Goal: Transaction & Acquisition: Book appointment/travel/reservation

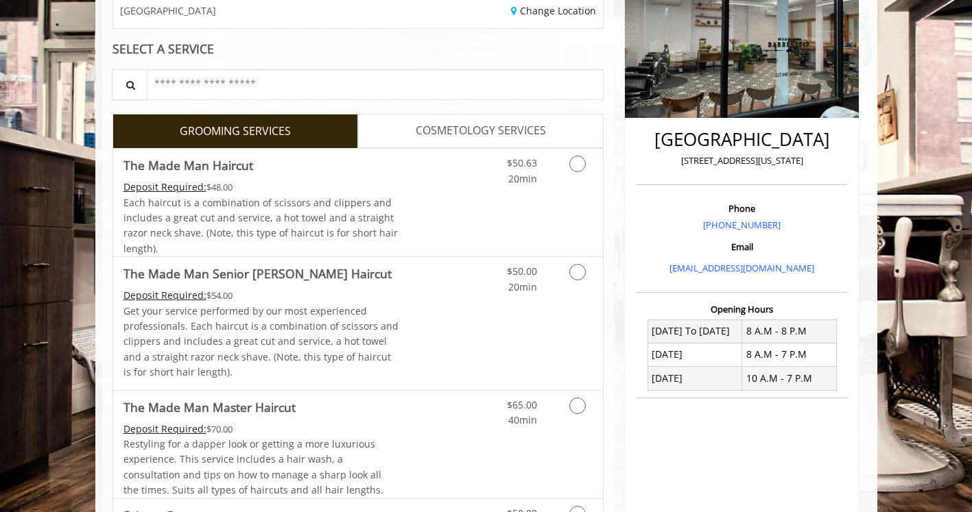
scroll to position [274, 0]
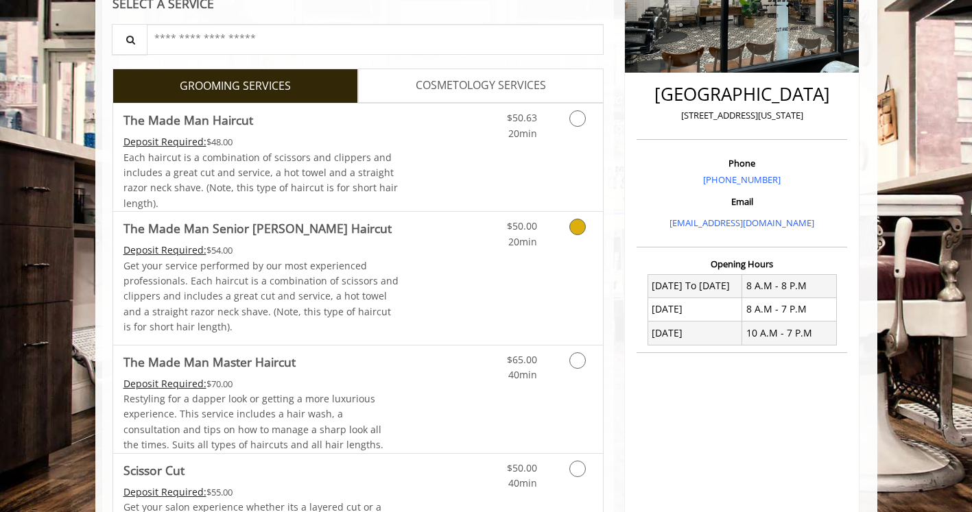
click at [554, 231] on div "Grooming services" at bounding box center [575, 231] width 56 height 38
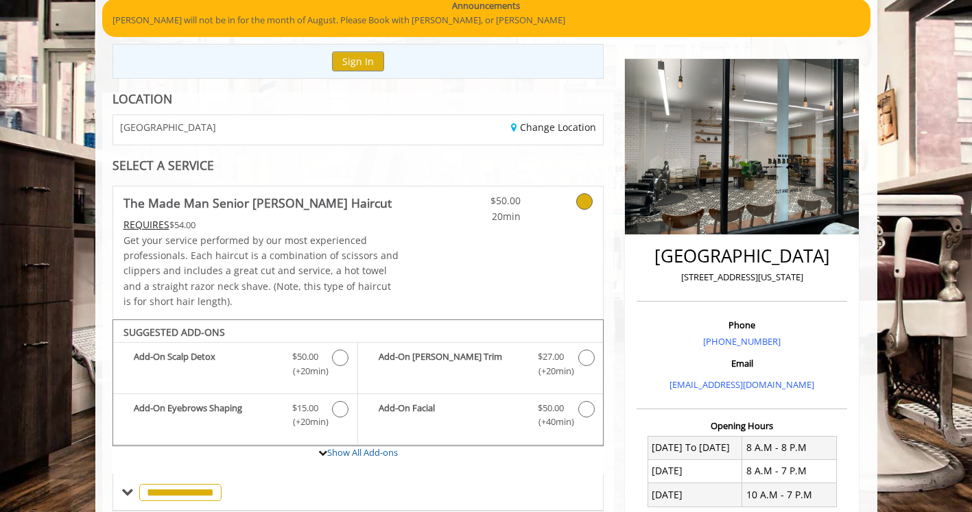
scroll to position [113, 0]
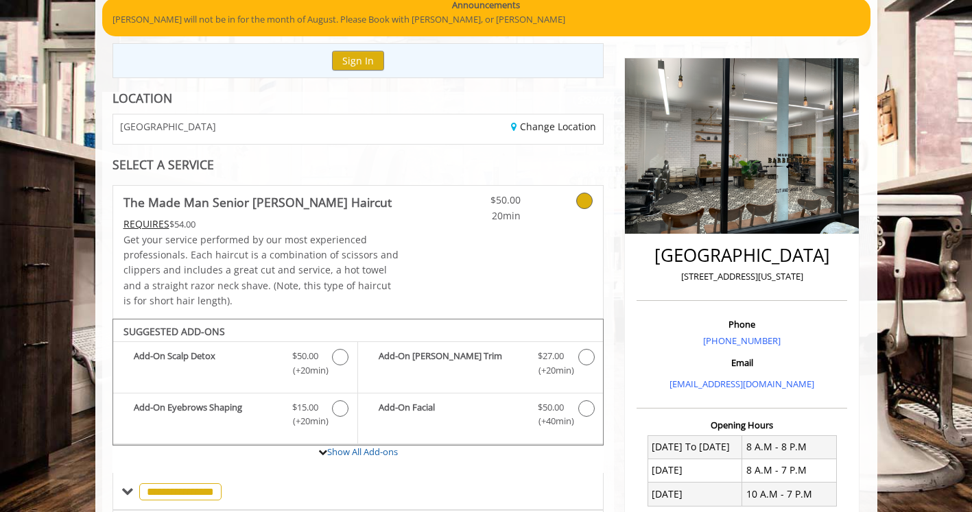
click at [581, 200] on icon at bounding box center [584, 201] width 16 height 16
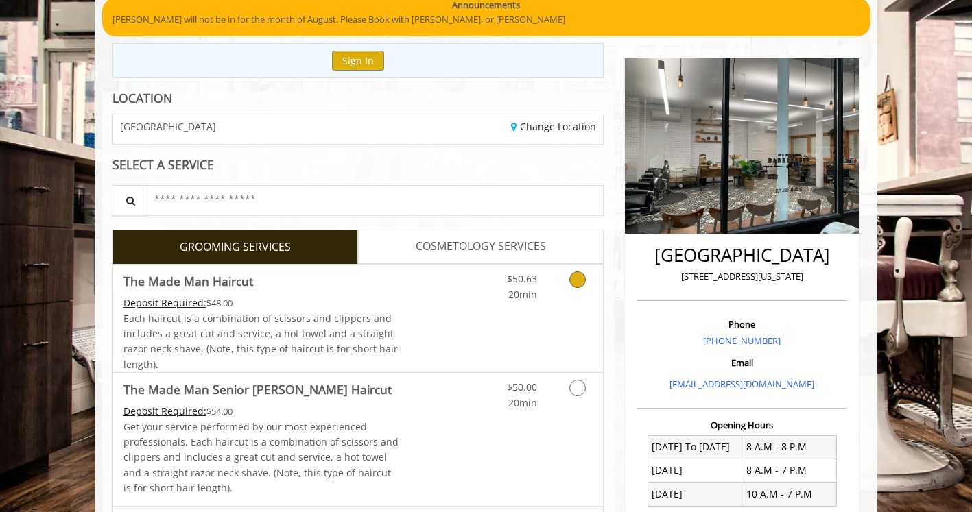
click at [575, 281] on icon "Grooming services" at bounding box center [577, 280] width 16 height 16
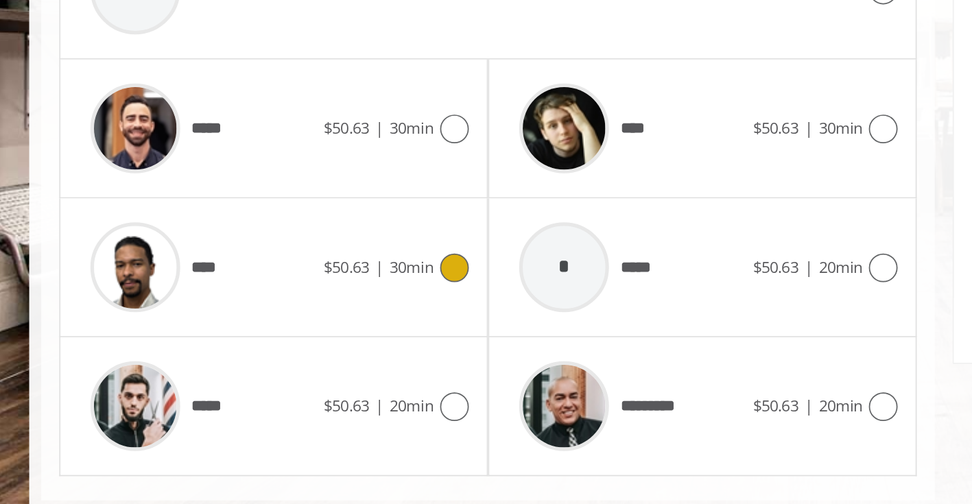
scroll to position [429, 0]
click at [130, 263] on img at bounding box center [155, 288] width 51 height 51
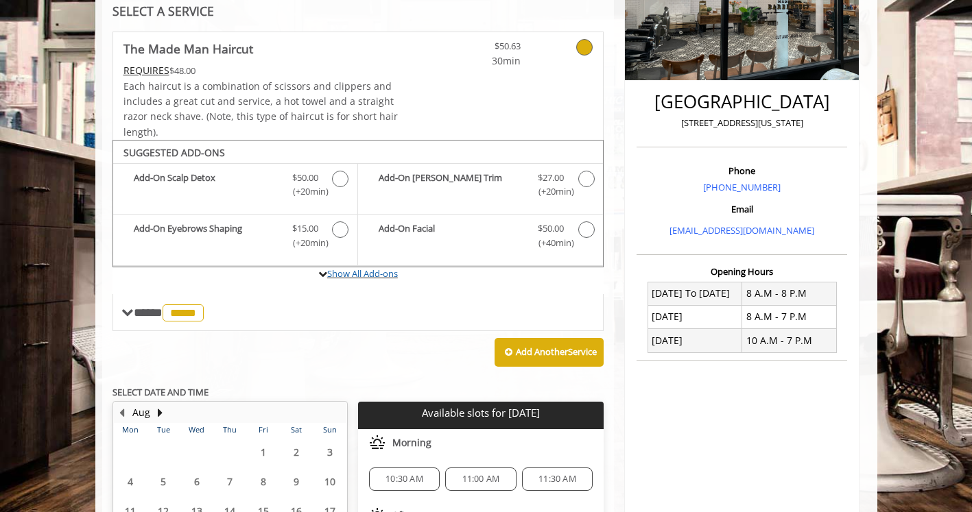
scroll to position [267, 0]
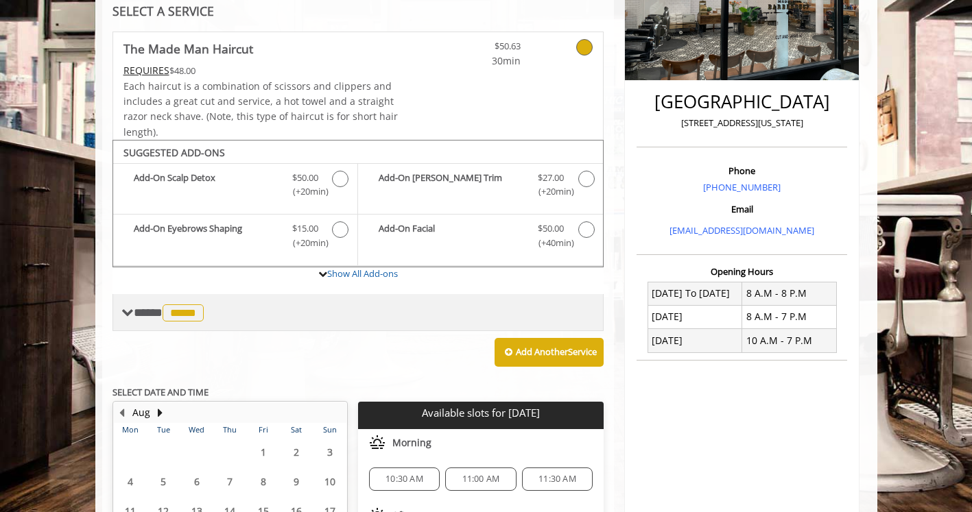
click at [128, 314] on span at bounding box center [127, 312] width 12 height 12
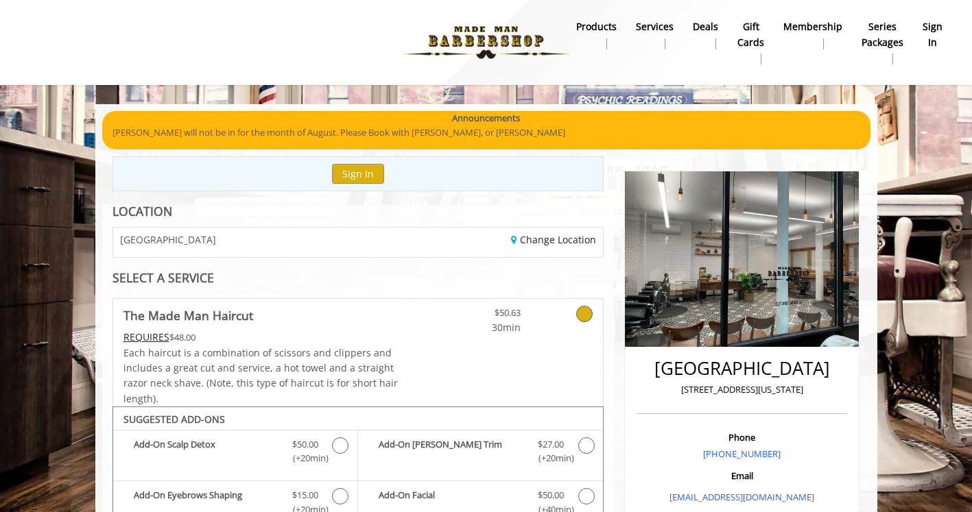
scroll to position [0, 0]
click at [585, 311] on icon at bounding box center [584, 314] width 16 height 16
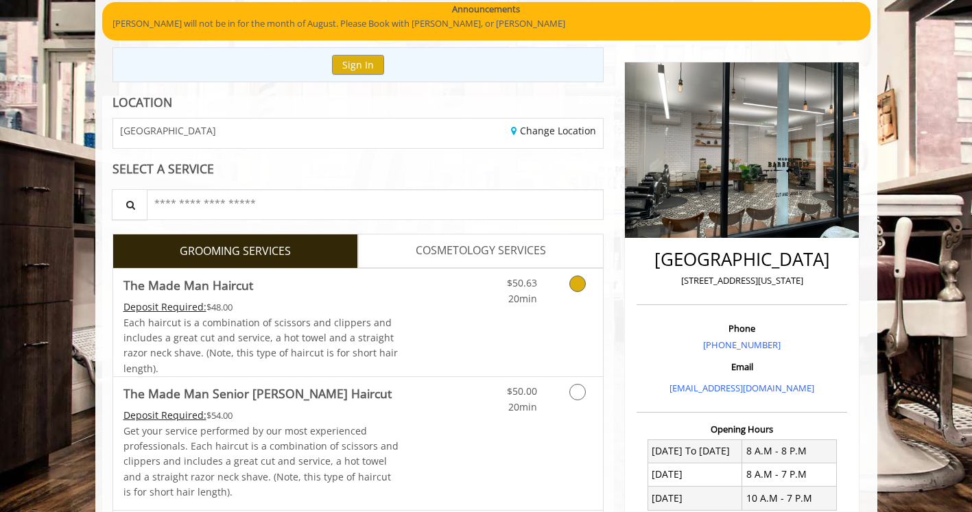
scroll to position [113, 0]
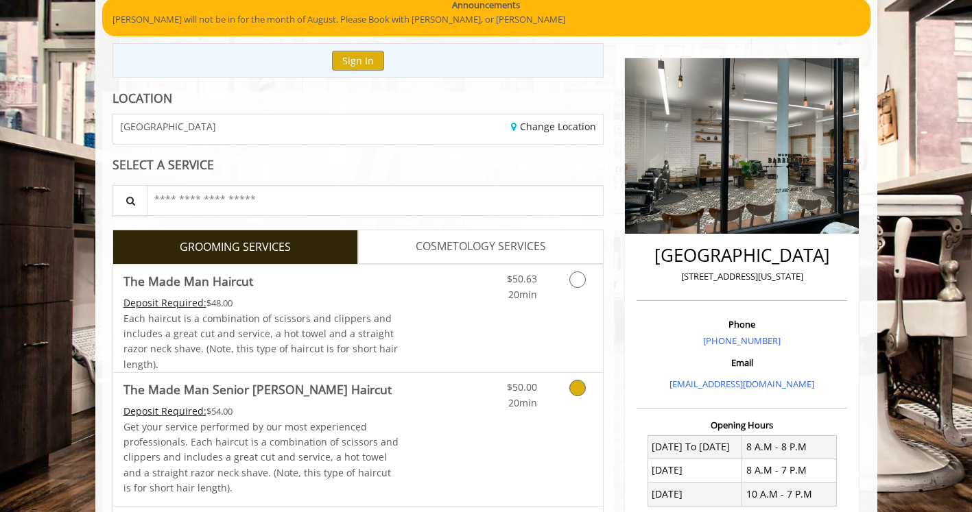
click at [583, 389] on icon "Grooming services" at bounding box center [577, 388] width 16 height 16
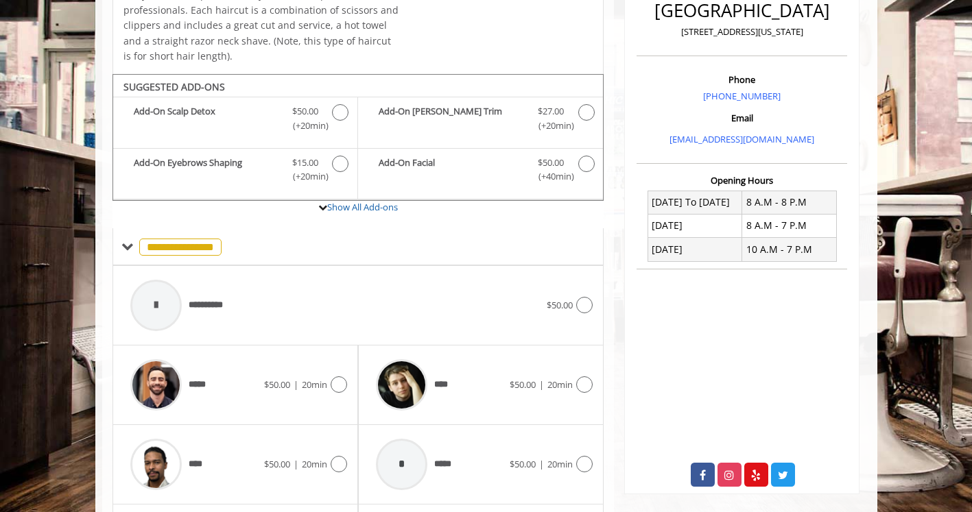
scroll to position [428, 0]
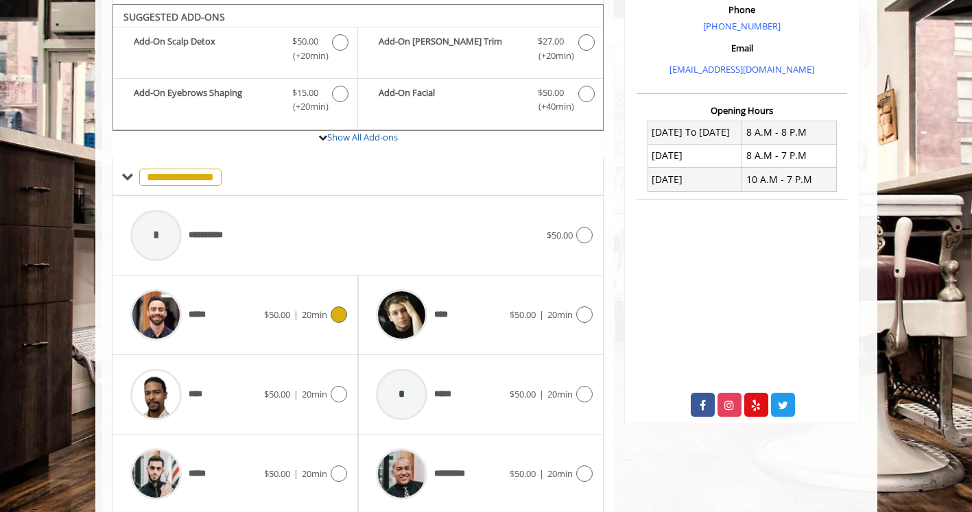
click at [341, 309] on icon at bounding box center [338, 314] width 16 height 16
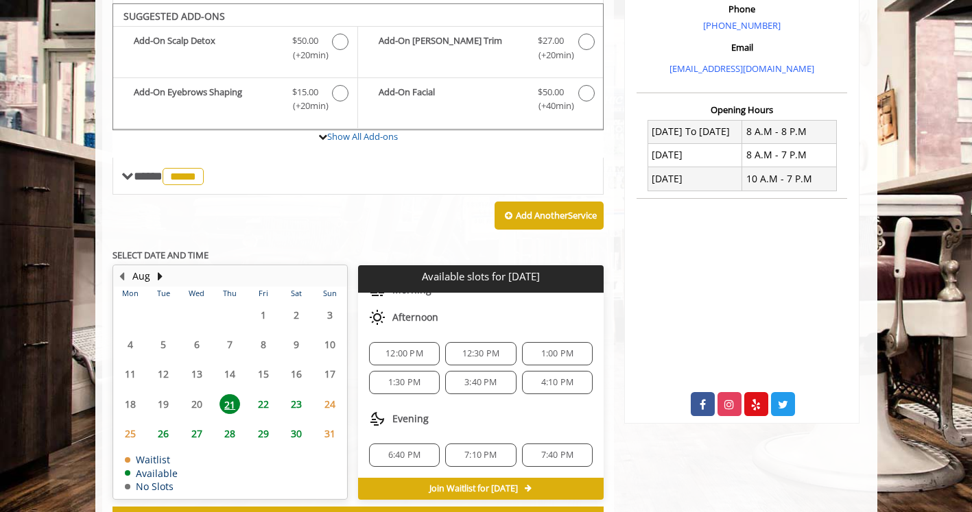
scroll to position [62, 0]
click at [263, 395] on span "22" at bounding box center [263, 404] width 21 height 20
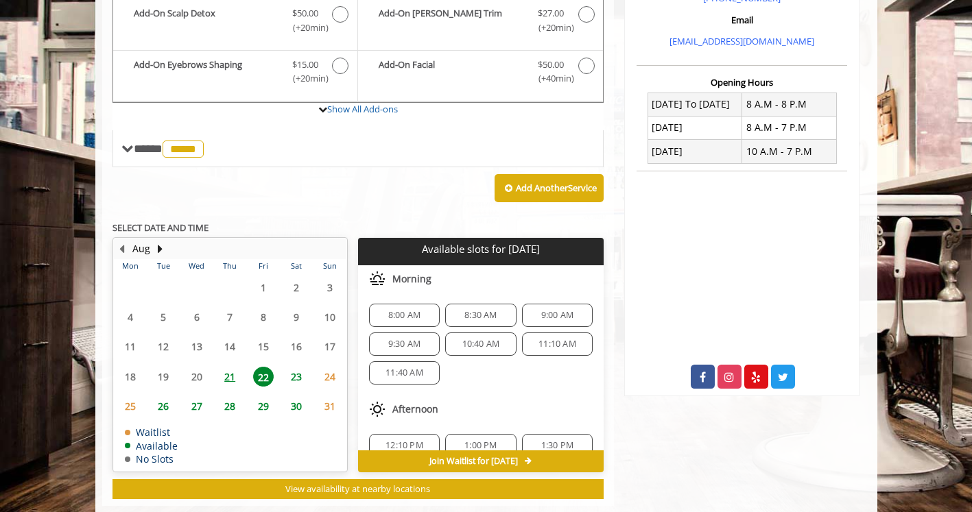
scroll to position [477, 0]
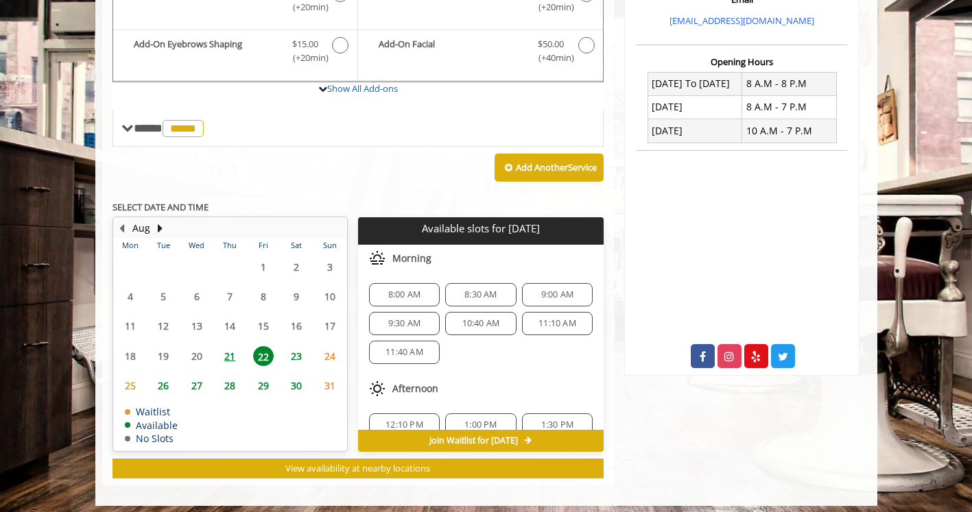
click at [297, 354] on span "23" at bounding box center [296, 356] width 21 height 20
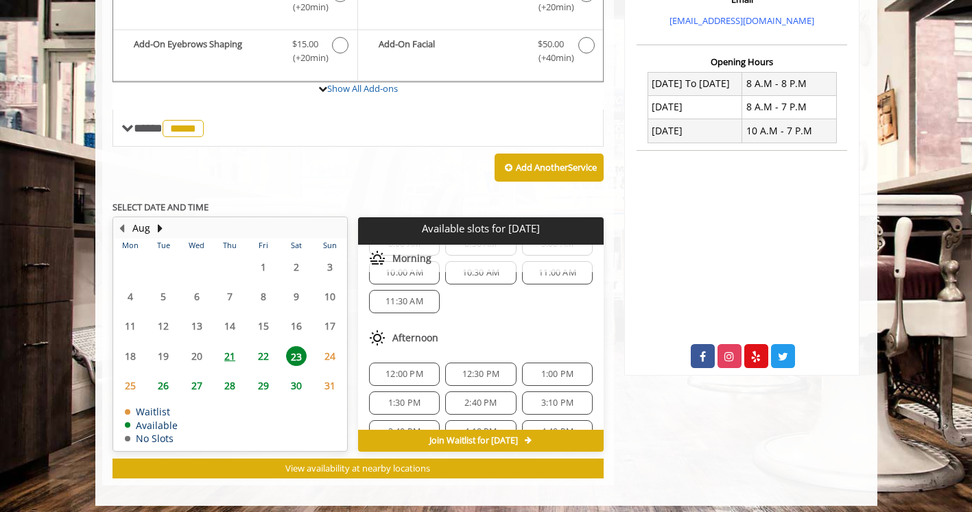
scroll to position [53, 0]
click at [326, 352] on span "24" at bounding box center [329, 356] width 21 height 20
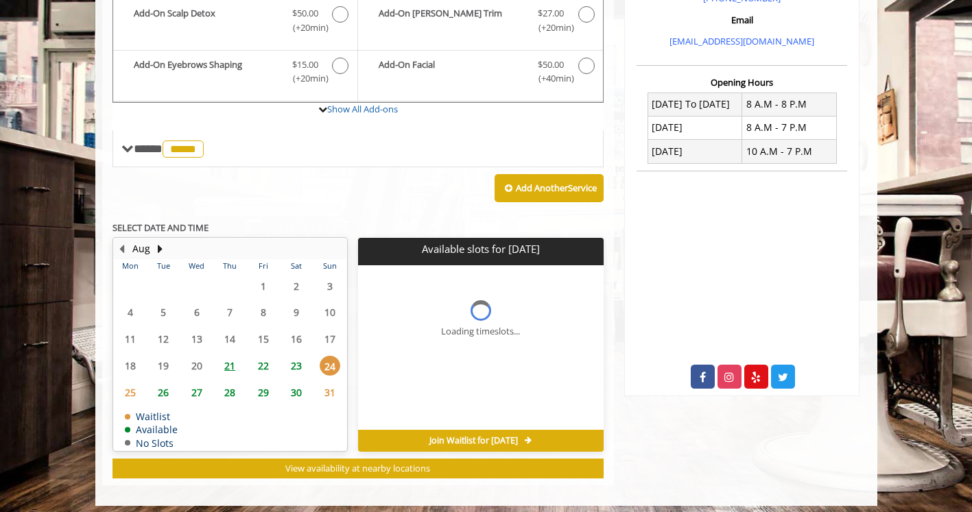
scroll to position [0, 0]
click at [304, 357] on span "23" at bounding box center [296, 366] width 21 height 20
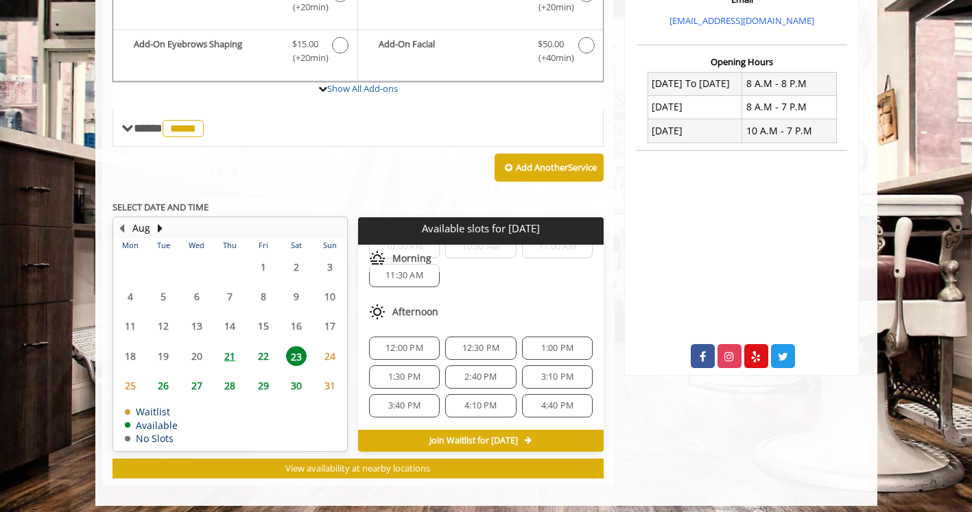
scroll to position [82, 0]
click at [457, 343] on div "12:30 PM" at bounding box center [480, 342] width 71 height 23
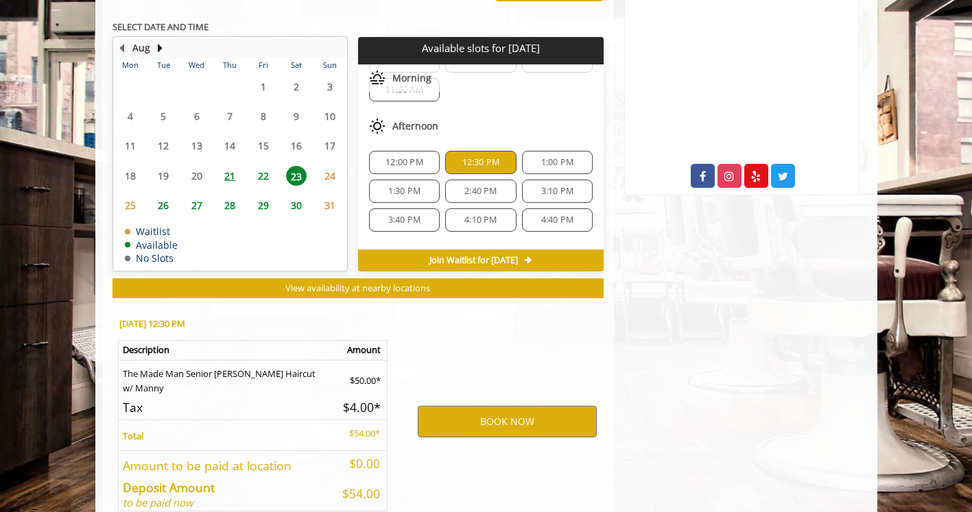
scroll to position [721, 0]
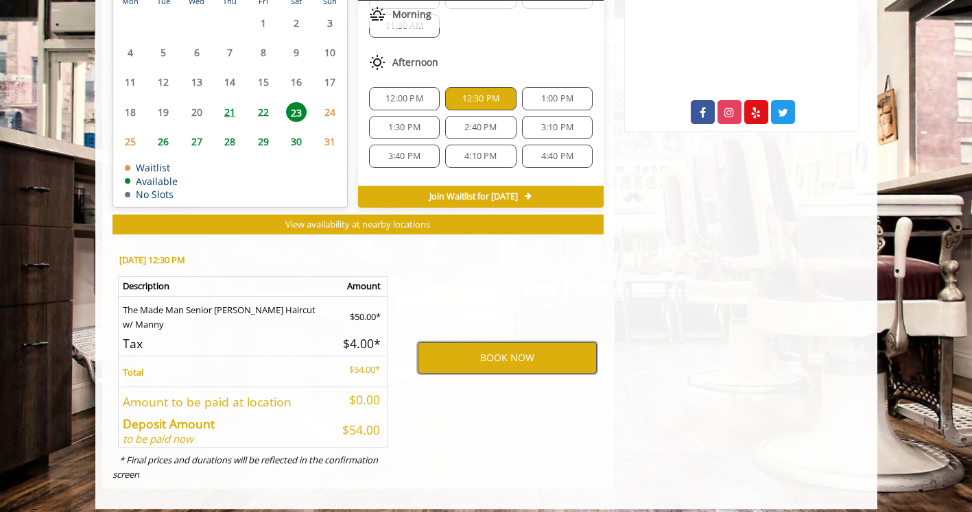
click at [457, 343] on button "BOOK NOW" at bounding box center [507, 358] width 179 height 32
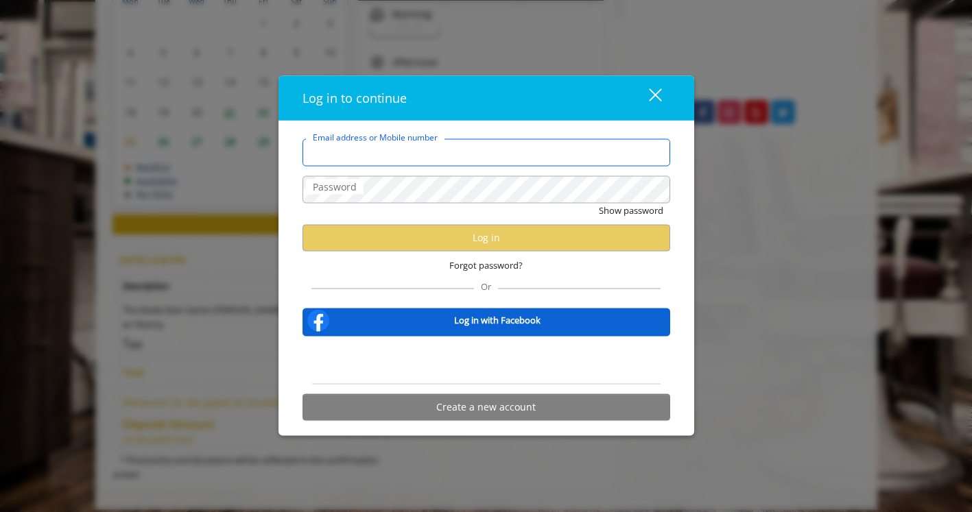
type input "**********"
click at [516, 175] on form "**********" at bounding box center [485, 282] width 367 height 289
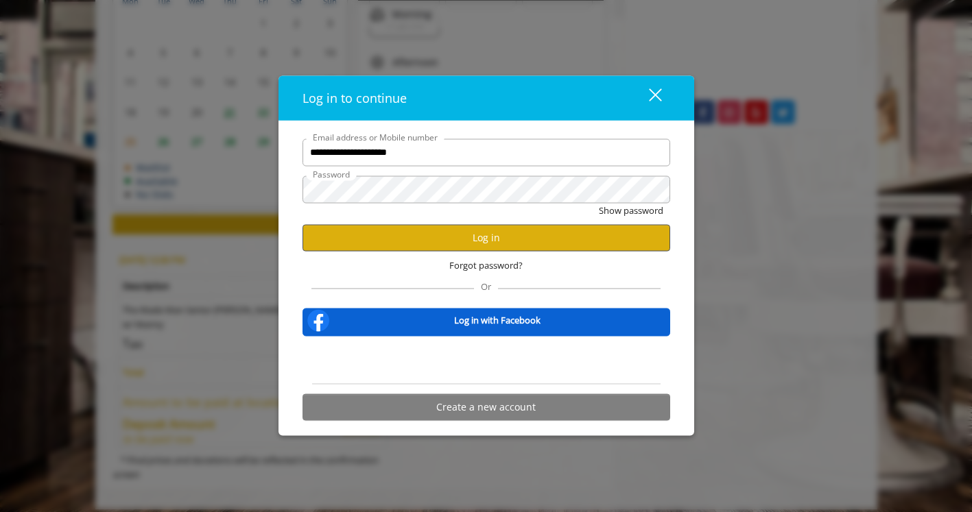
click at [418, 243] on button "Log in" at bounding box center [485, 237] width 367 height 27
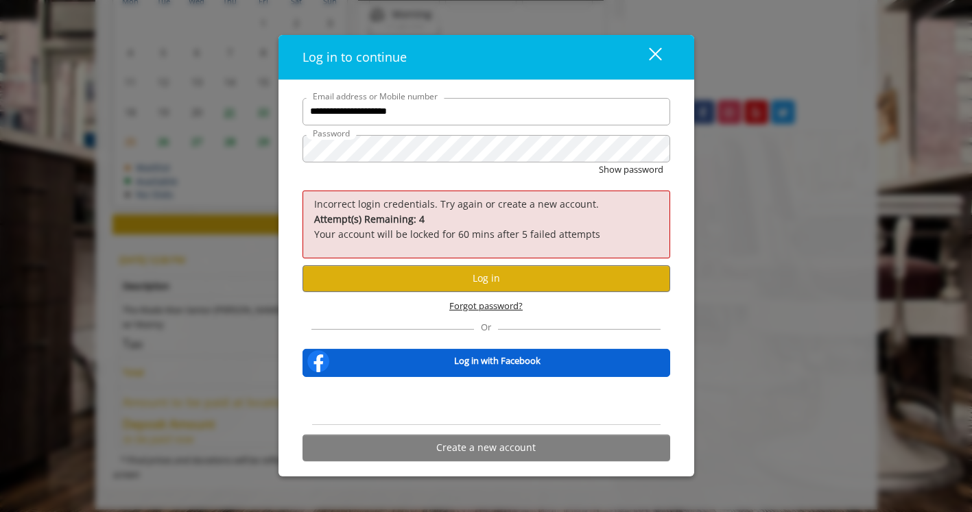
click at [497, 311] on span "Forgot password?" at bounding box center [485, 306] width 73 height 14
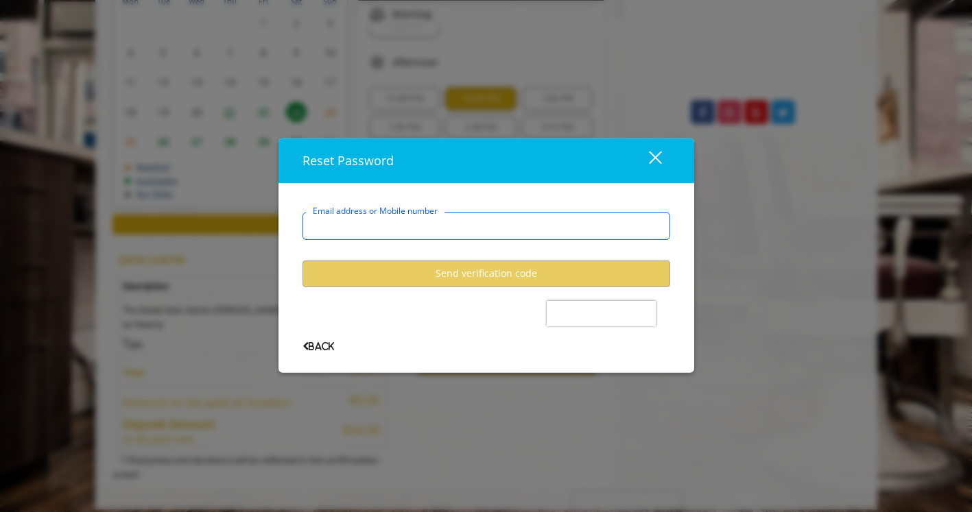
type input "**********"
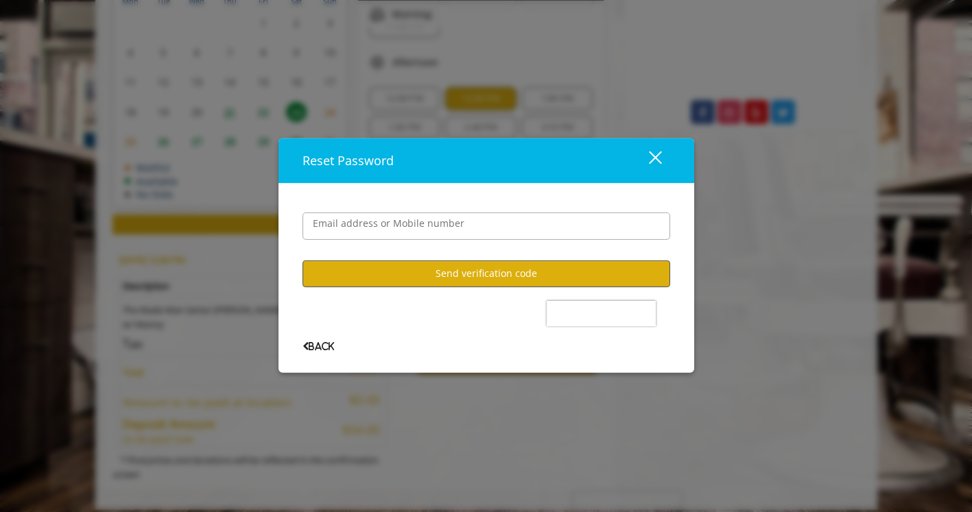
click at [453, 282] on button "Send verification code" at bounding box center [485, 274] width 367 height 27
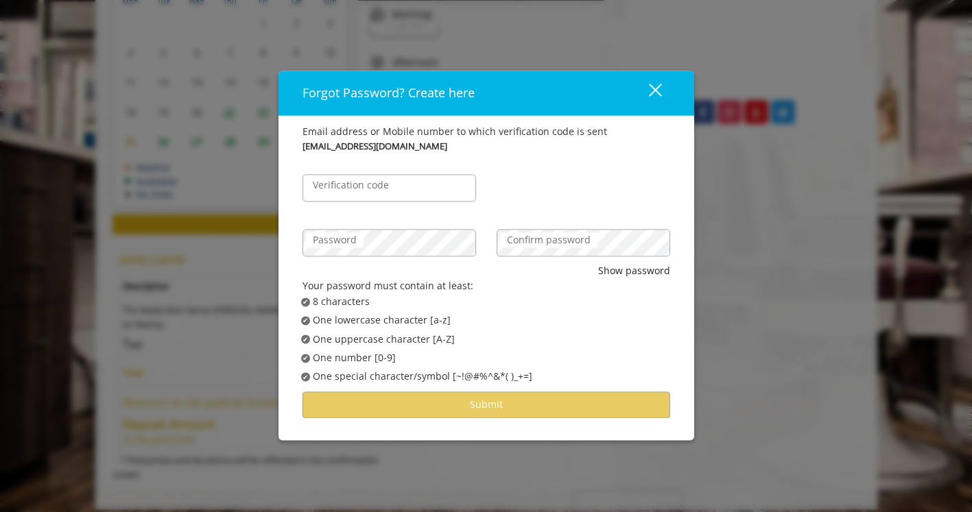
click at [374, 193] on label "Verification code" at bounding box center [351, 185] width 90 height 15
click at [374, 193] on input "Verification code" at bounding box center [388, 187] width 173 height 27
type input "******"
click at [334, 228] on div "Password" at bounding box center [389, 235] width 194 height 55
click at [331, 239] on label "Password" at bounding box center [335, 239] width 58 height 15
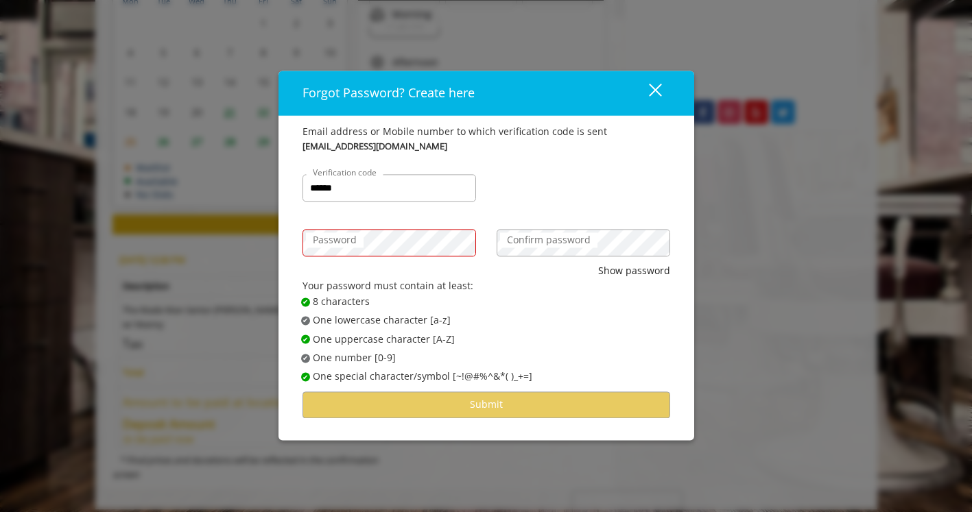
click at [546, 236] on label "Confirm password" at bounding box center [548, 239] width 97 height 15
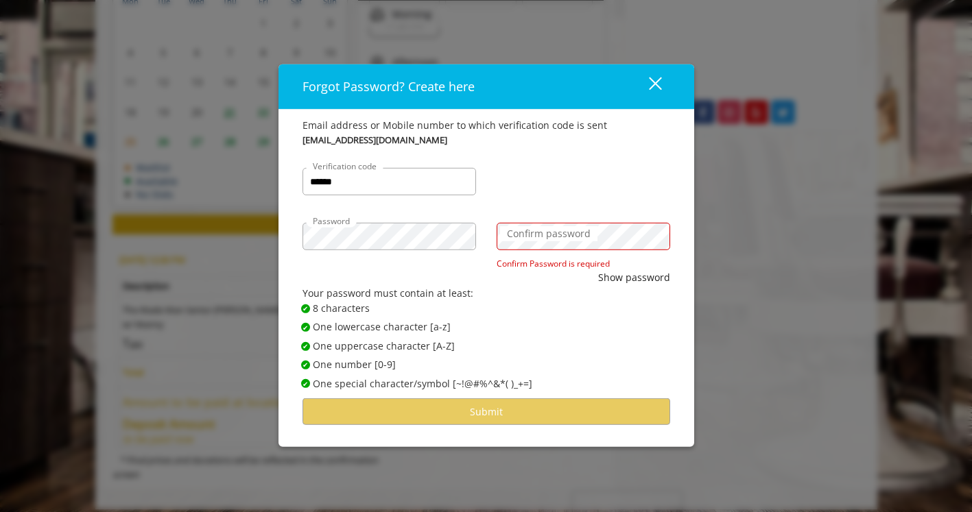
click at [565, 256] on div "Confirm password Confirm Password is required" at bounding box center [583, 236] width 194 height 68
click at [537, 230] on label "Confirm password" at bounding box center [548, 233] width 97 height 15
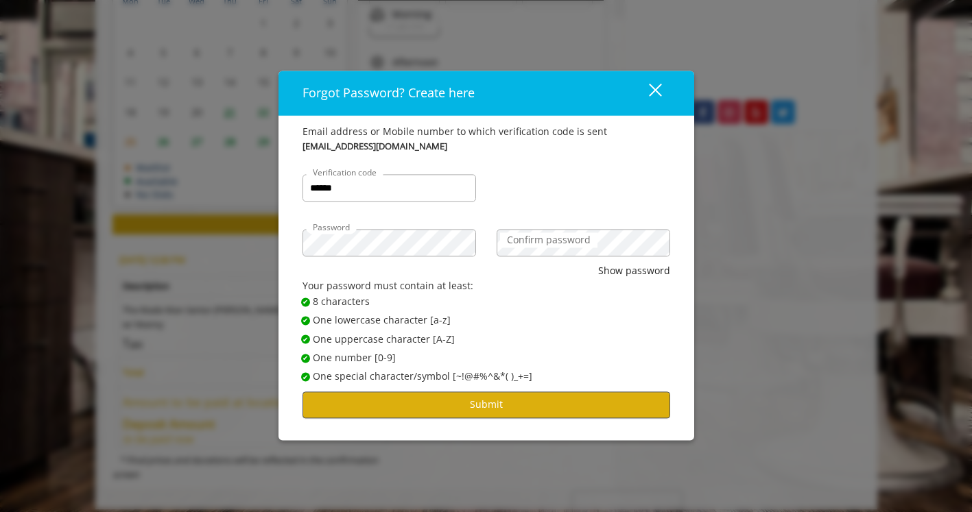
click at [428, 418] on button "Submit" at bounding box center [485, 404] width 367 height 27
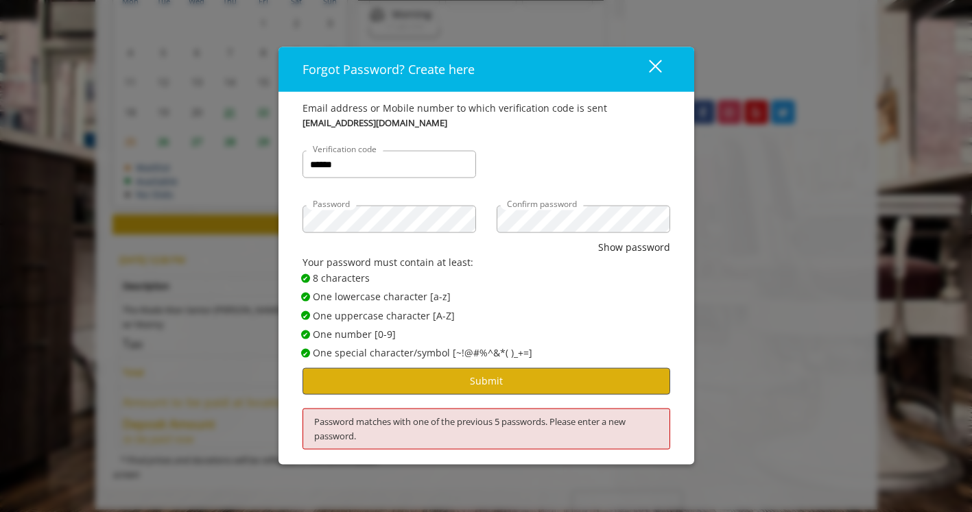
click at [446, 385] on button "Submit" at bounding box center [485, 380] width 367 height 27
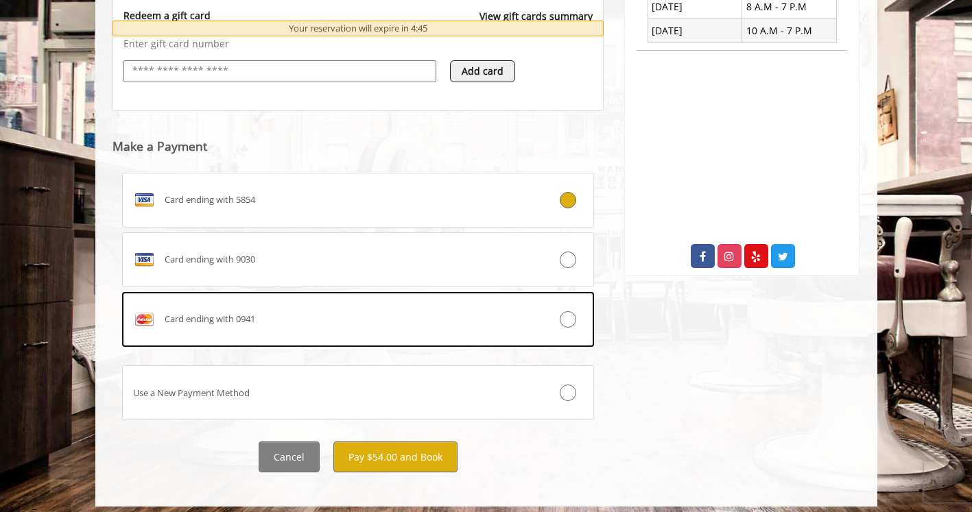
scroll to position [576, 0]
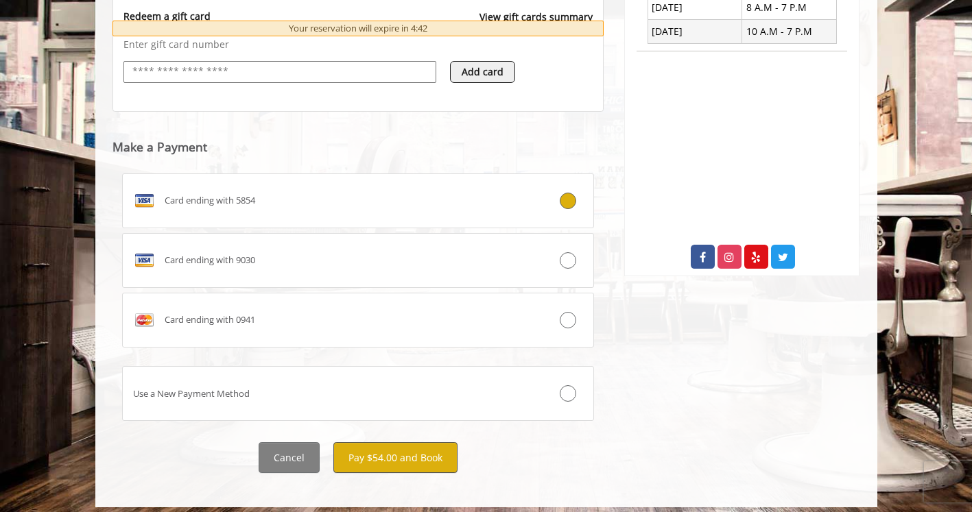
click at [400, 456] on button "Pay $54.00 and Book" at bounding box center [395, 457] width 124 height 31
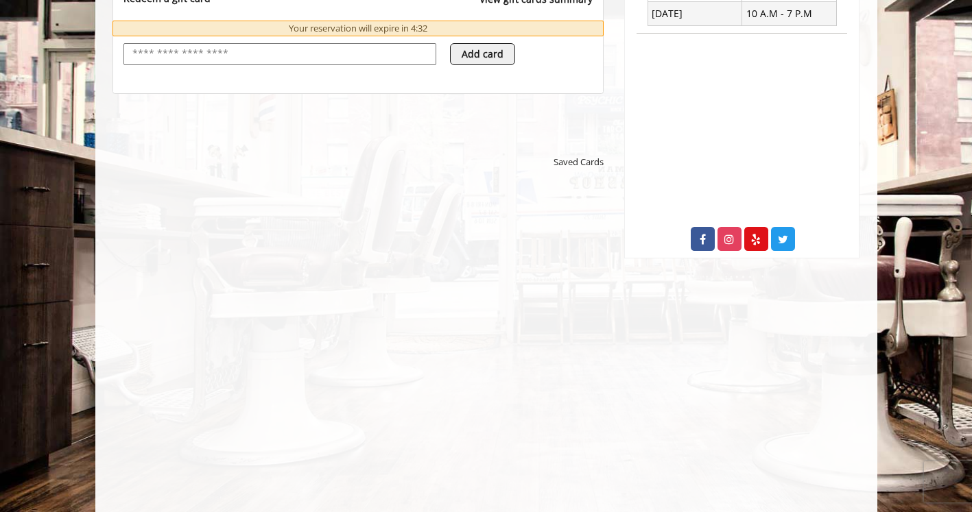
scroll to position [720, 0]
